Goal: Task Accomplishment & Management: Use online tool/utility

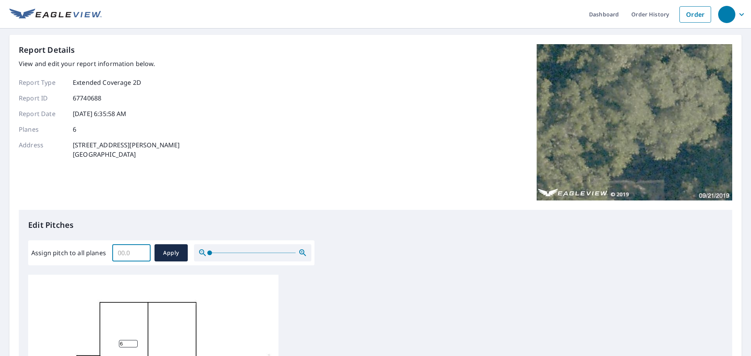
click at [134, 252] on input "Assign pitch to all planes" at bounding box center [131, 253] width 38 height 22
type input "5"
click at [175, 264] on div "Assign pitch to all planes 5 ​ Apply" at bounding box center [171, 252] width 286 height 25
click at [176, 259] on button "Apply" at bounding box center [170, 252] width 33 height 17
type input "5"
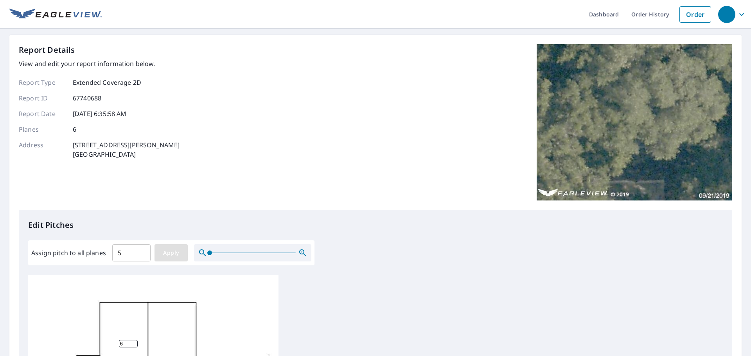
type input "5"
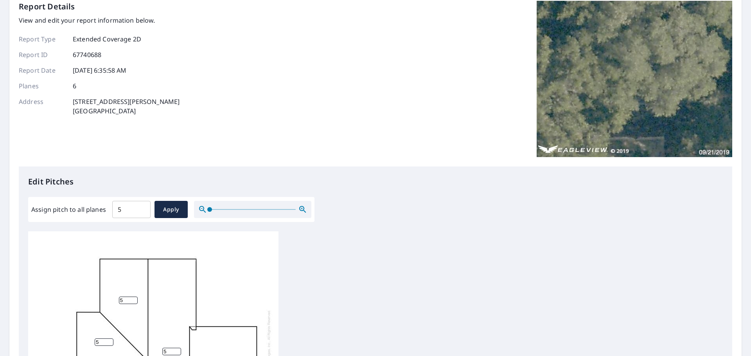
scroll to position [117, 0]
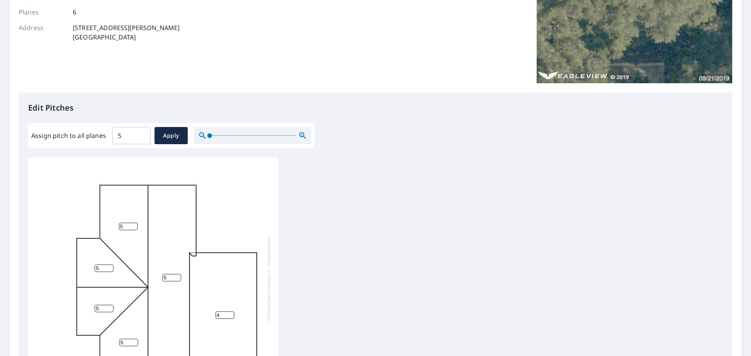
click at [229, 316] on input "4" at bounding box center [224, 315] width 19 height 7
click at [226, 315] on input "4" at bounding box center [224, 315] width 19 height 7
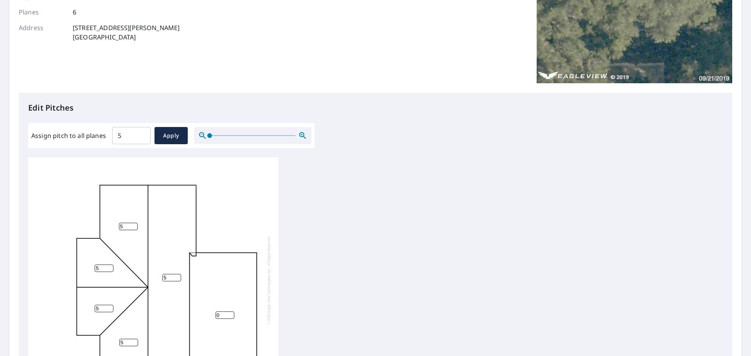
click at [371, 280] on div "5 0 5 5 5 5" at bounding box center [375, 281] width 695 height 246
click at [179, 139] on span "Apply" at bounding box center [171, 136] width 21 height 10
click at [218, 310] on input "5" at bounding box center [224, 313] width 19 height 7
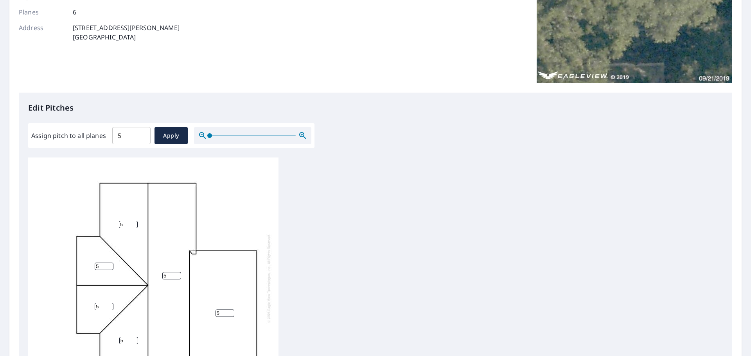
click at [218, 310] on input "5" at bounding box center [224, 313] width 19 height 7
type input "0"
click at [352, 275] on div "5 0 5 5 5 5" at bounding box center [375, 281] width 695 height 246
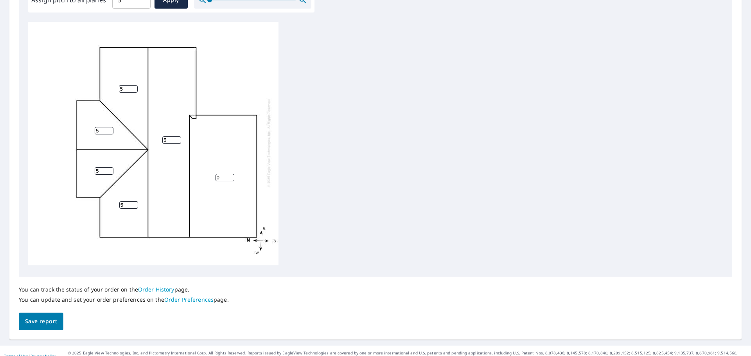
scroll to position [263, 0]
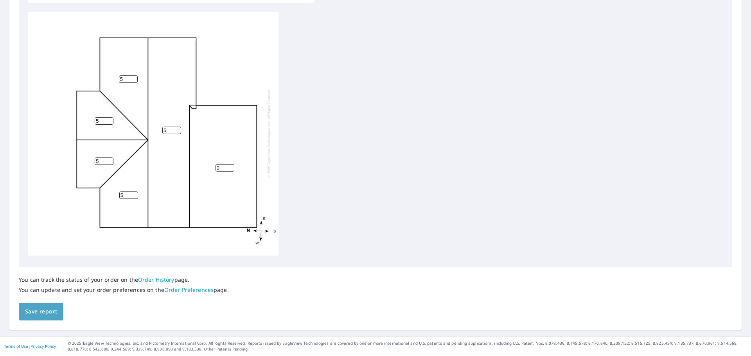
click at [45, 311] on span "Save report" at bounding box center [41, 312] width 32 height 10
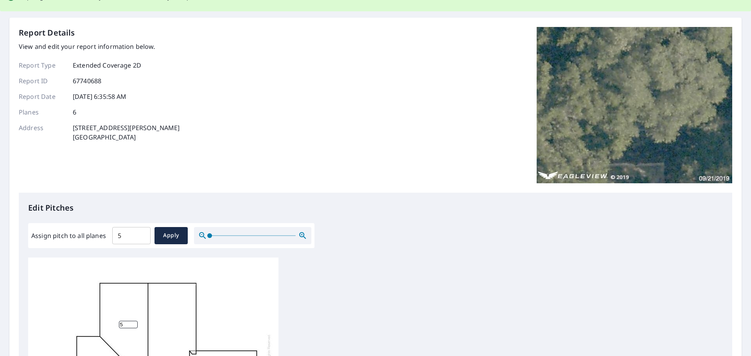
scroll to position [0, 0]
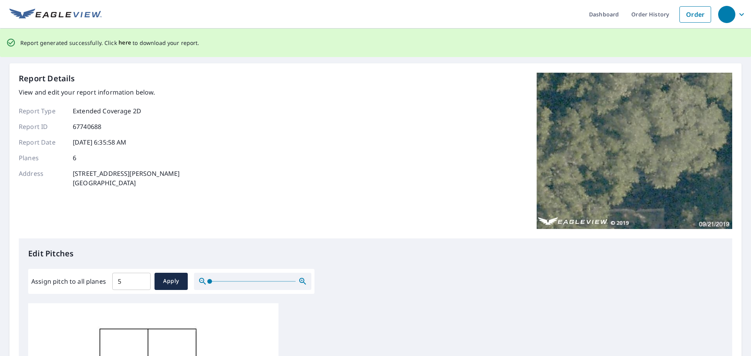
click at [127, 44] on span "here" at bounding box center [124, 43] width 13 height 10
